Goal: Task Accomplishment & Management: Use online tool/utility

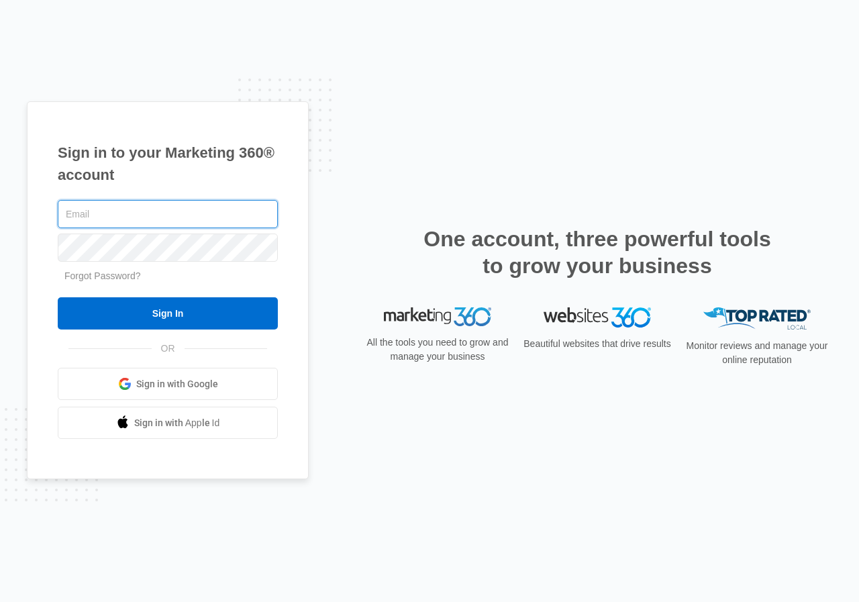
click at [105, 214] on input "text" at bounding box center [168, 214] width 220 height 28
paste input "[EMAIL_ADDRESS][DOMAIN_NAME]"
type input "[EMAIL_ADDRESS][DOMAIN_NAME]"
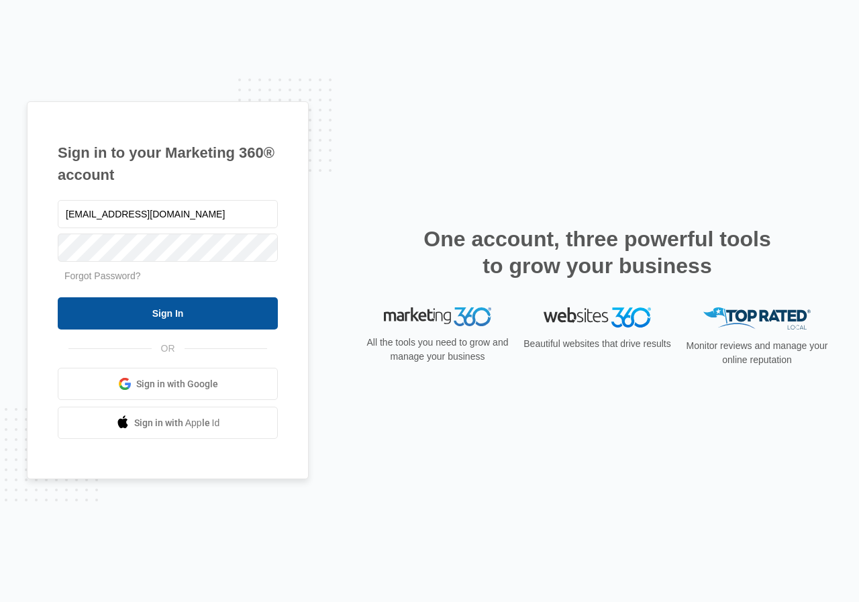
drag, startPoint x: 81, startPoint y: 313, endPoint x: 91, endPoint y: 313, distance: 9.4
click at [82, 313] on input "Sign In" at bounding box center [168, 313] width 220 height 32
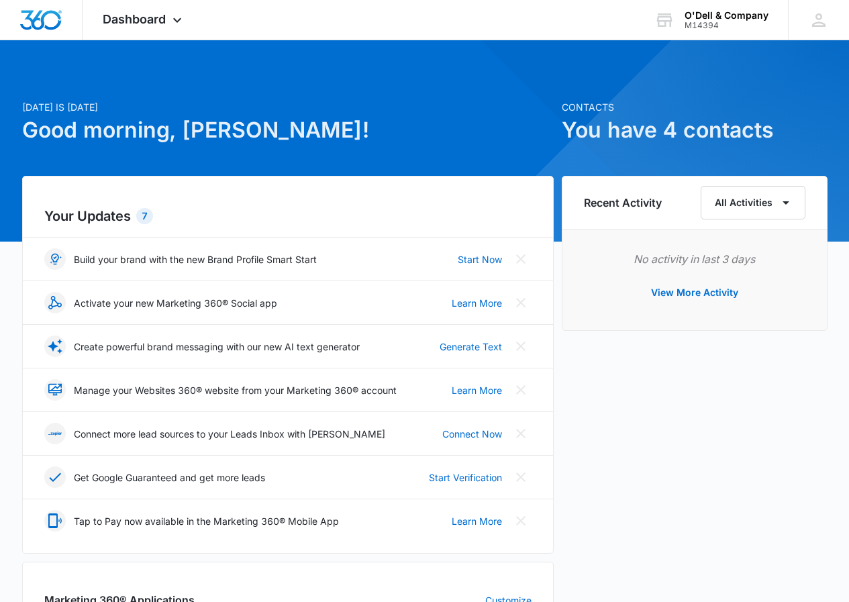
scroll to position [403, 0]
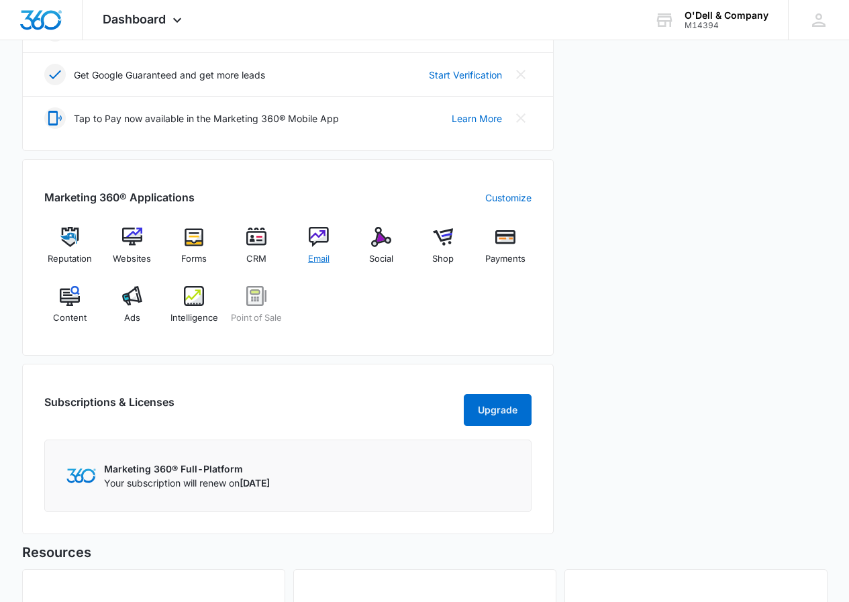
click at [321, 238] on img at bounding box center [319, 237] width 20 height 20
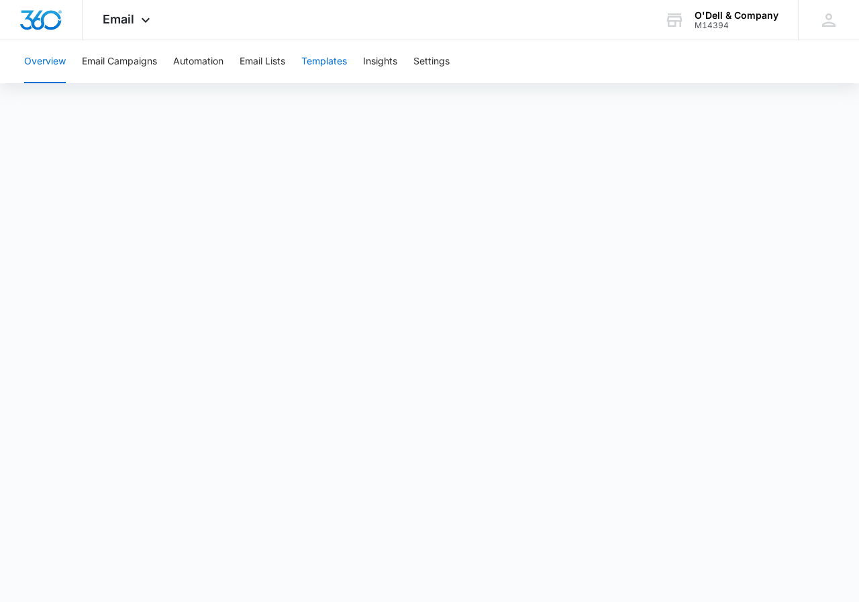
click at [325, 62] on button "Templates" at bounding box center [324, 61] width 46 height 43
click at [115, 60] on button "Email Campaigns" at bounding box center [119, 61] width 75 height 43
